Goal: Task Accomplishment & Management: Complete application form

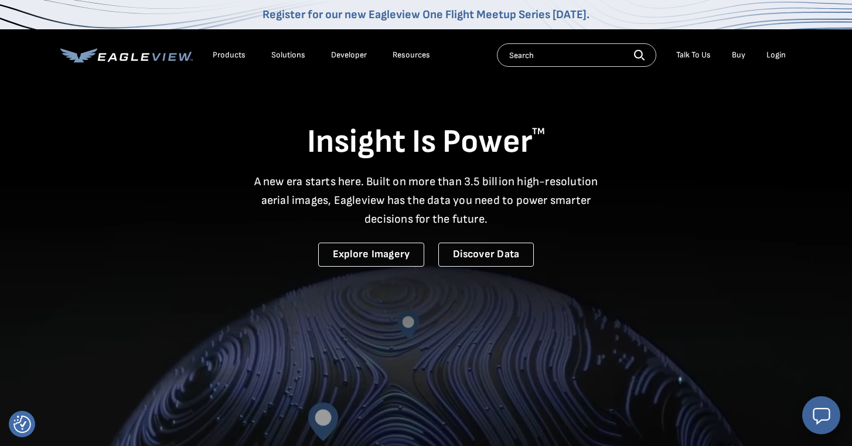
click at [783, 50] on div "Login" at bounding box center [775, 55] width 19 height 11
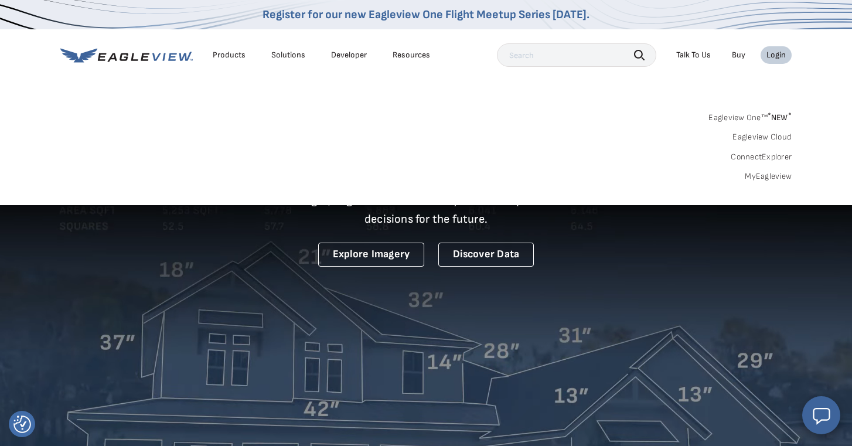
click at [757, 177] on link "MyEagleview" at bounding box center [768, 176] width 47 height 11
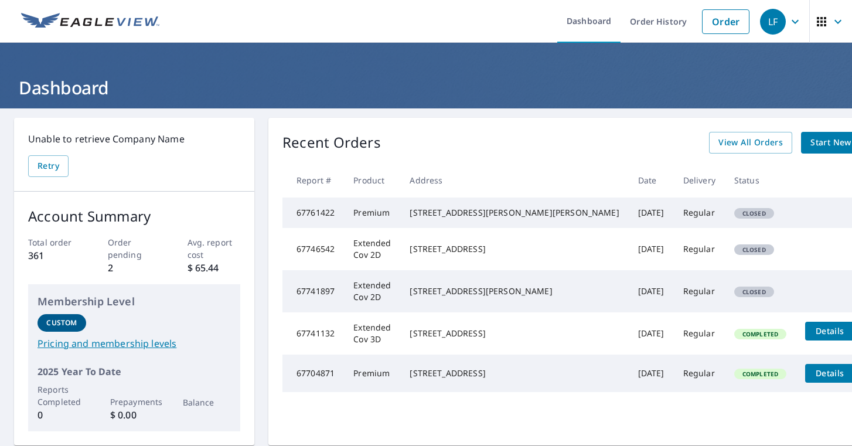
click at [810, 141] on span "Start New Order" at bounding box center [844, 142] width 68 height 15
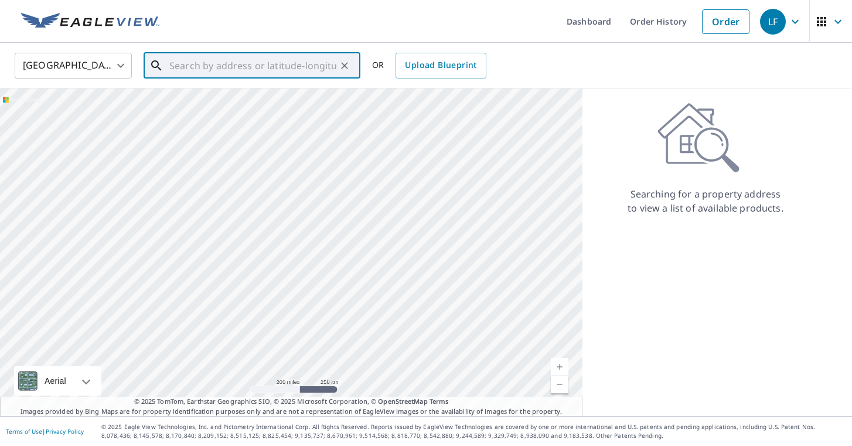
click at [321, 66] on input "text" at bounding box center [252, 65] width 167 height 33
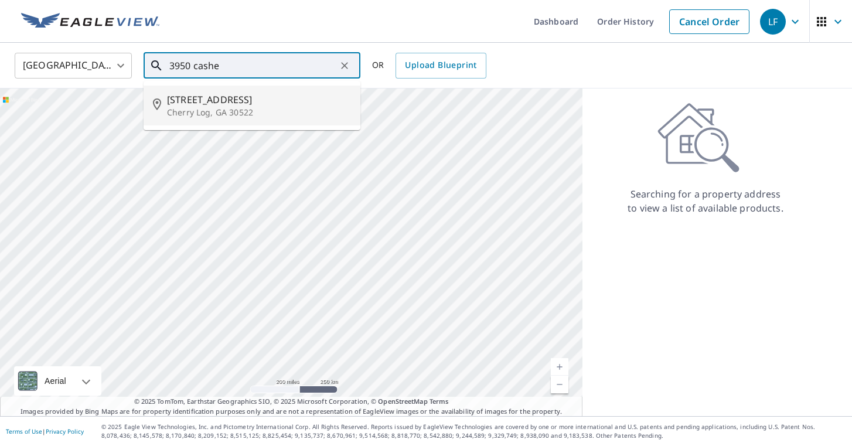
click at [295, 96] on span "3950 Cashes Valley Rd" at bounding box center [259, 100] width 184 height 14
type input "3950 Cashes Valley Rd Cherry Log, GA 30522"
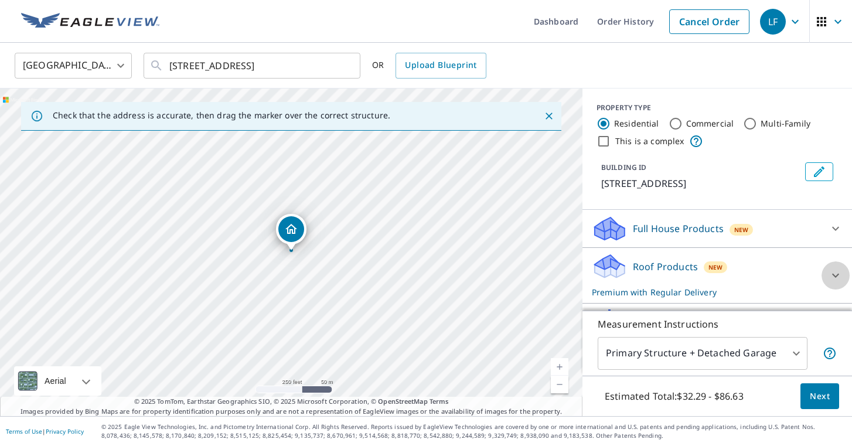
click at [827, 285] on div at bounding box center [835, 275] width 28 height 28
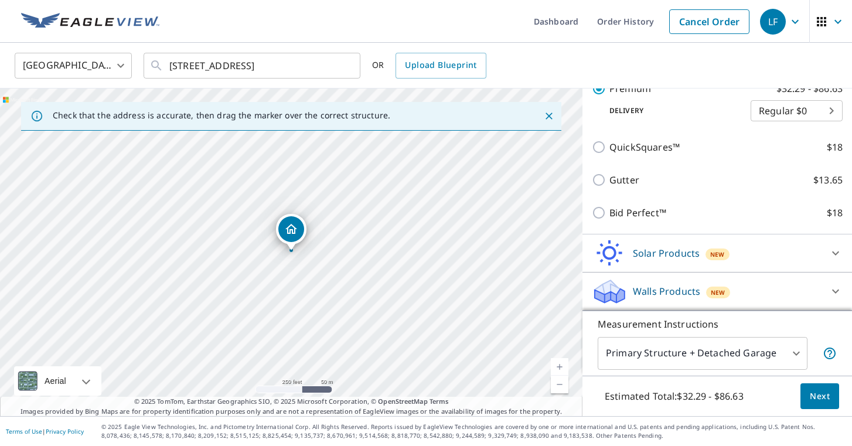
scroll to position [240, 0]
click at [821, 403] on span "Next" at bounding box center [820, 396] width 20 height 15
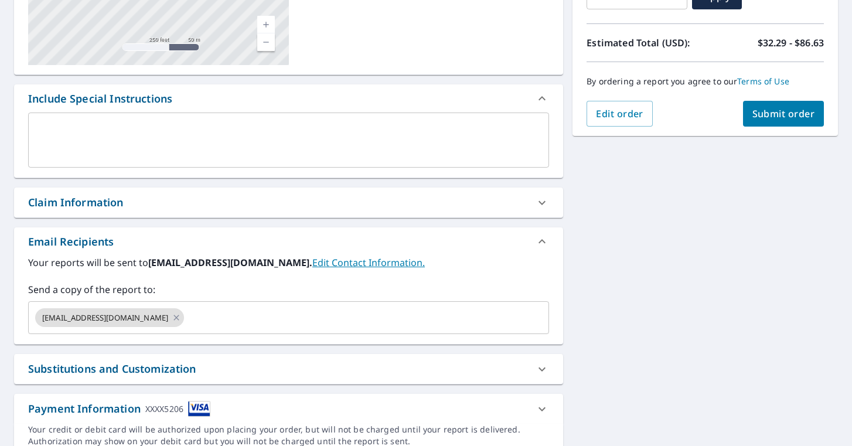
scroll to position [273, 0]
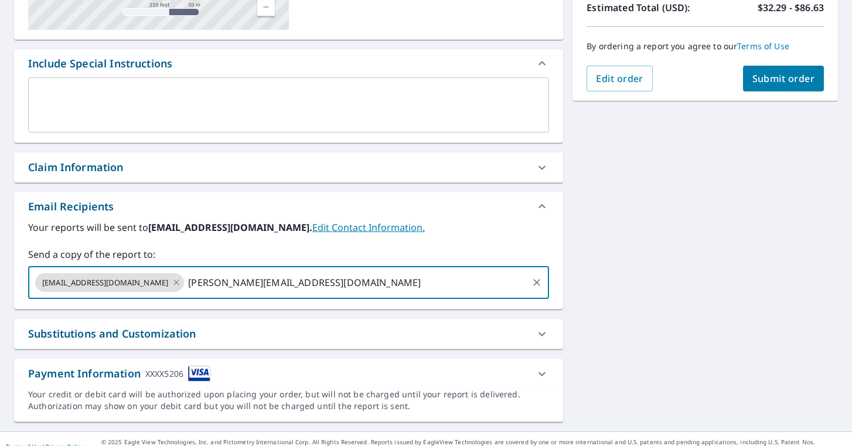
type input "justin@fowlerexteriors.com"
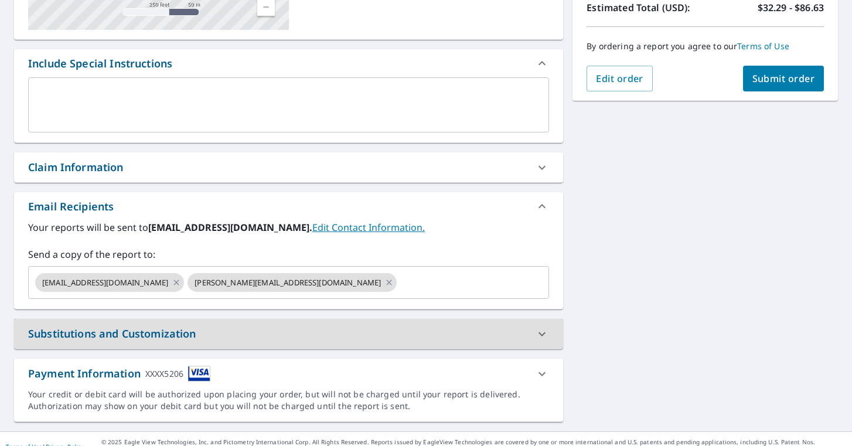
click at [780, 74] on span "Submit order" at bounding box center [783, 78] width 63 height 13
checkbox input "true"
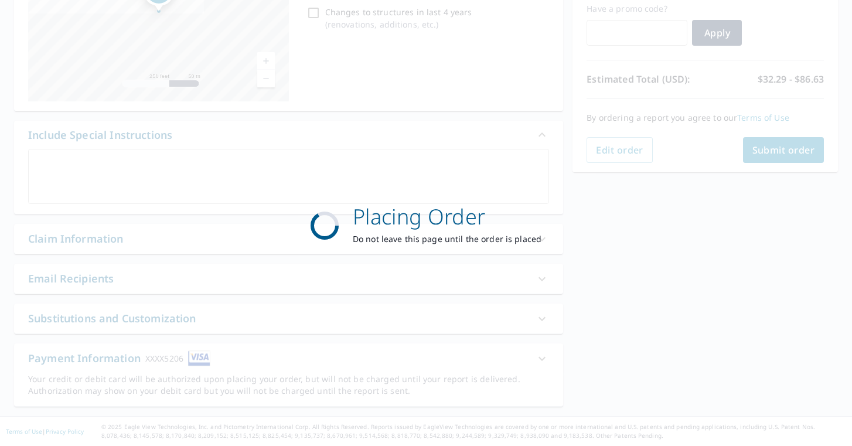
scroll to position [202, 0]
